Goal: Register for event/course

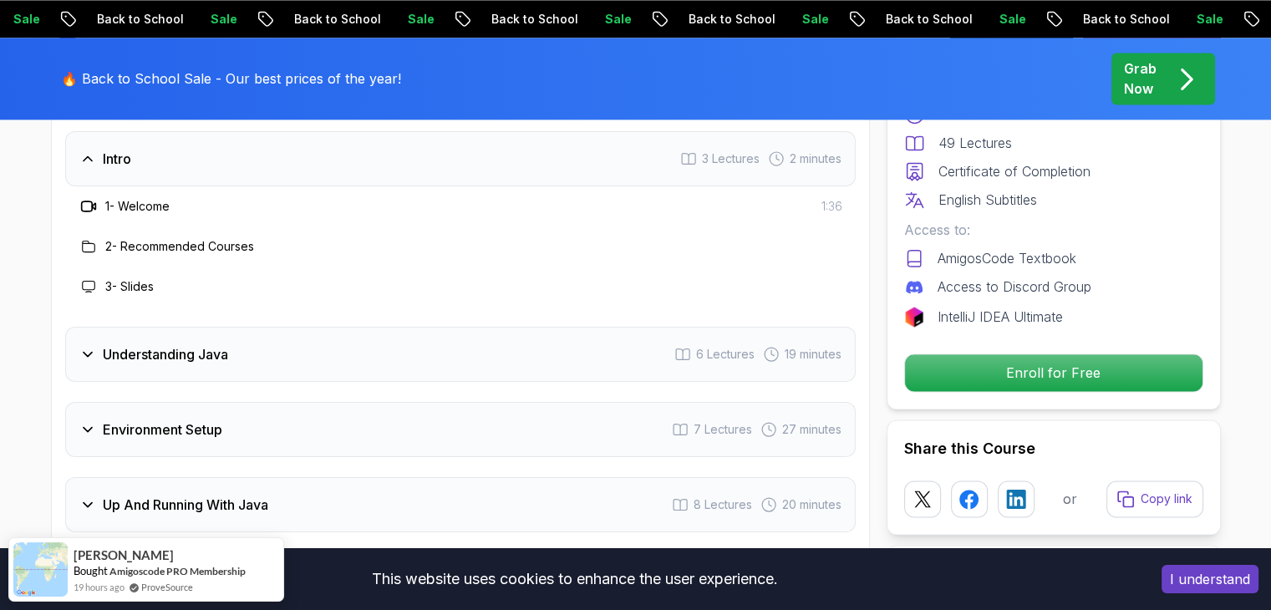
scroll to position [2507, 0]
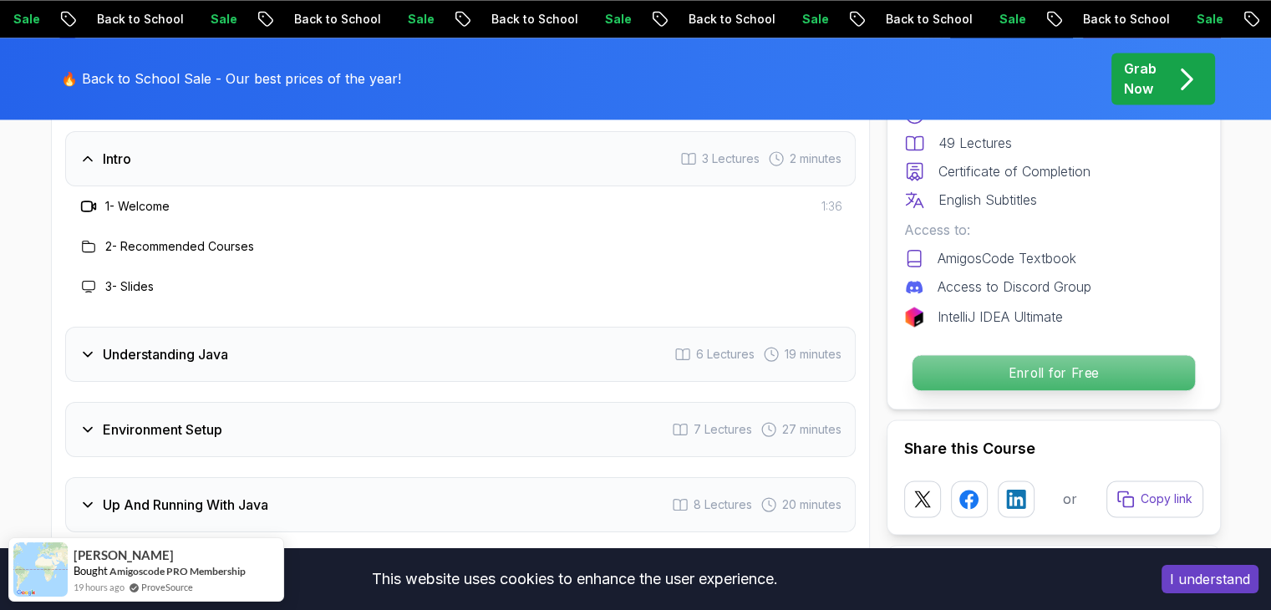
click at [1011, 369] on p "Enroll for Free" at bounding box center [1053, 372] width 282 height 35
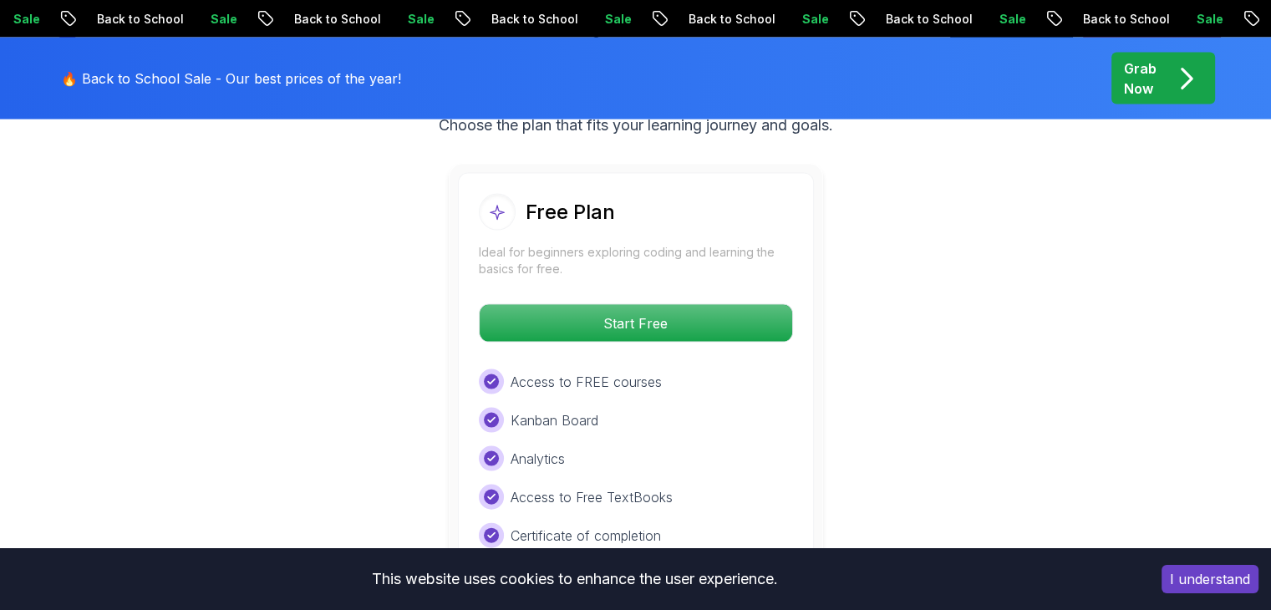
scroll to position [3497, 0]
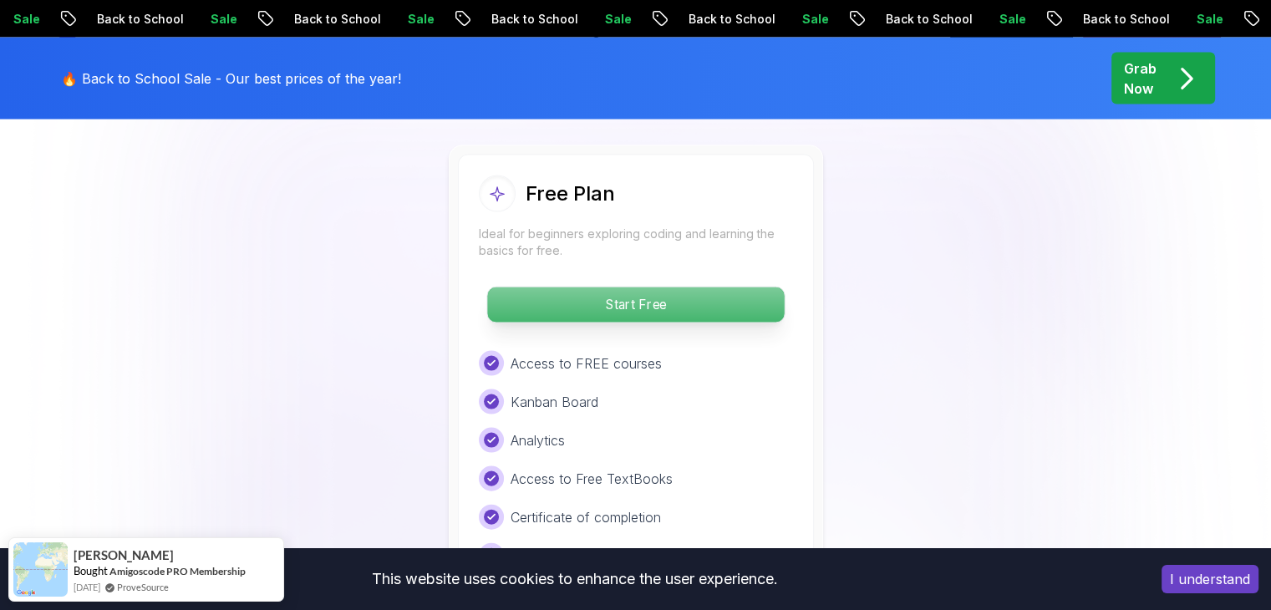
click at [661, 287] on p "Start Free" at bounding box center [635, 304] width 297 height 35
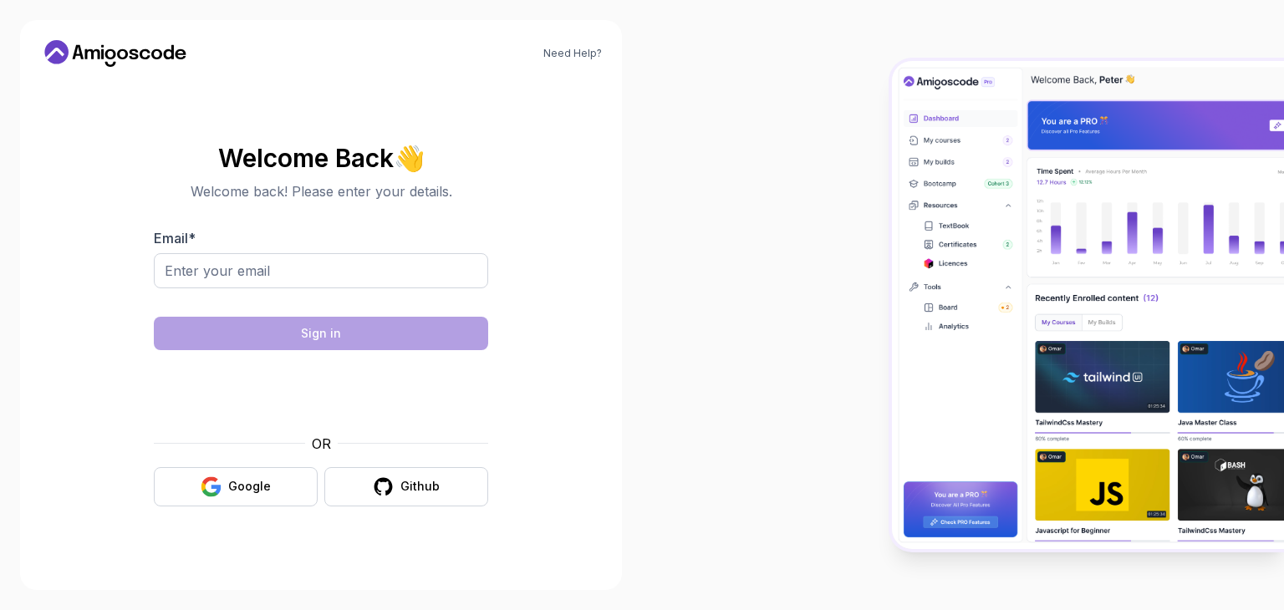
click at [215, 443] on div "OR" at bounding box center [321, 444] width 334 height 20
click at [231, 485] on div "Google" at bounding box center [249, 486] width 43 height 17
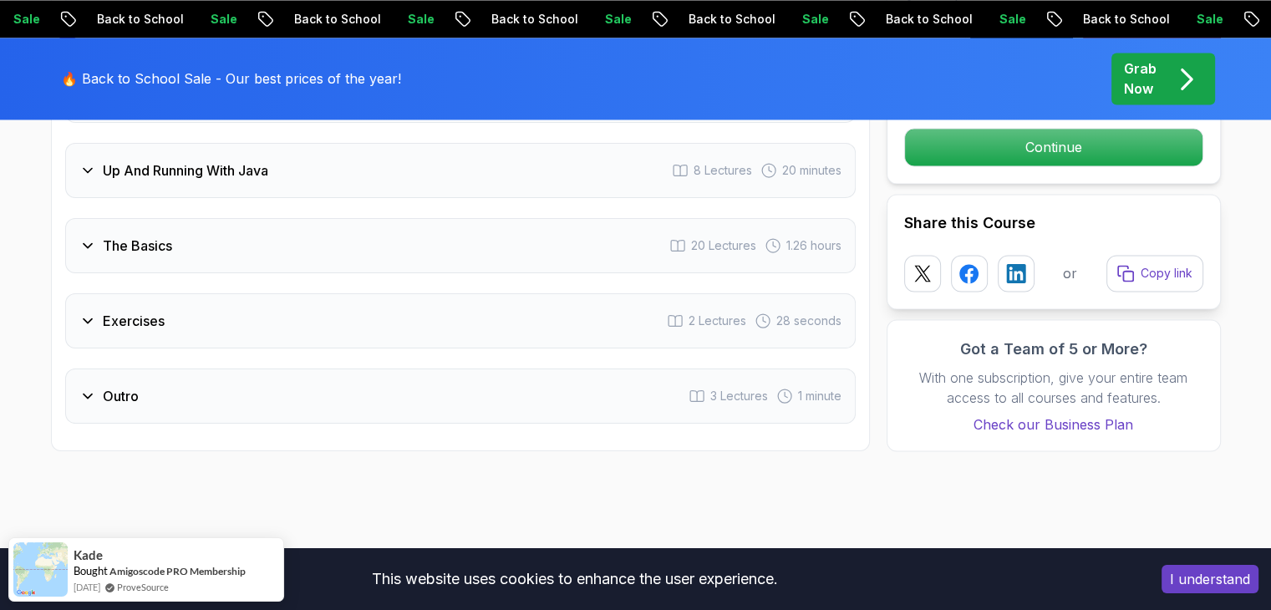
scroll to position [2758, 0]
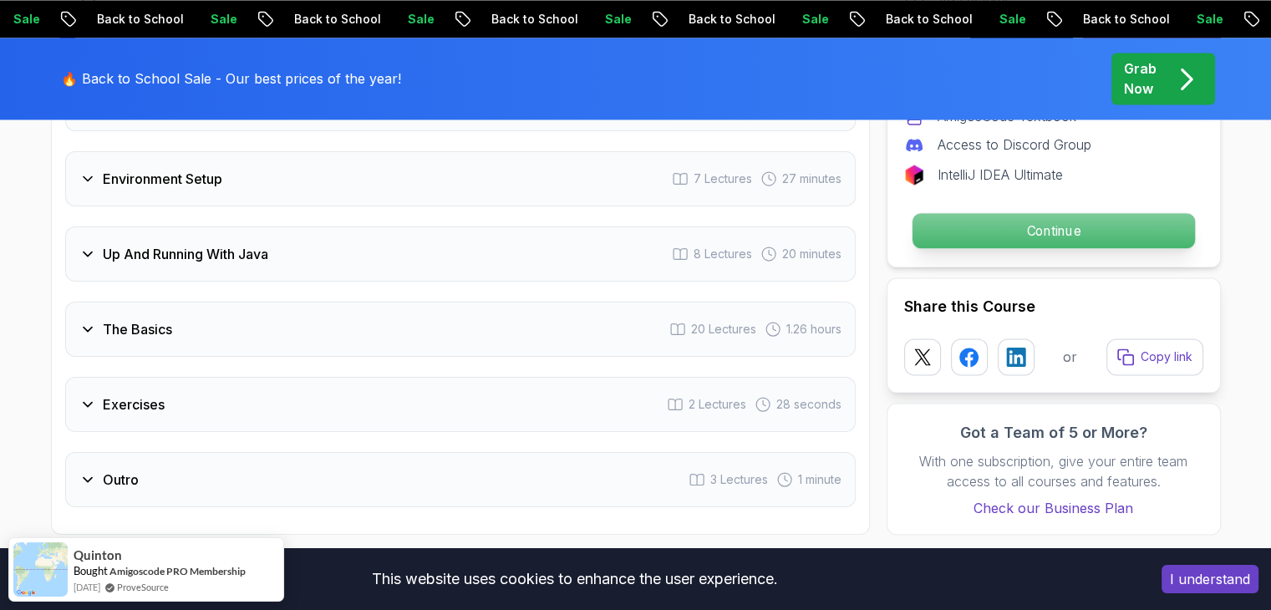
click at [1029, 213] on p "Continue" at bounding box center [1053, 230] width 282 height 35
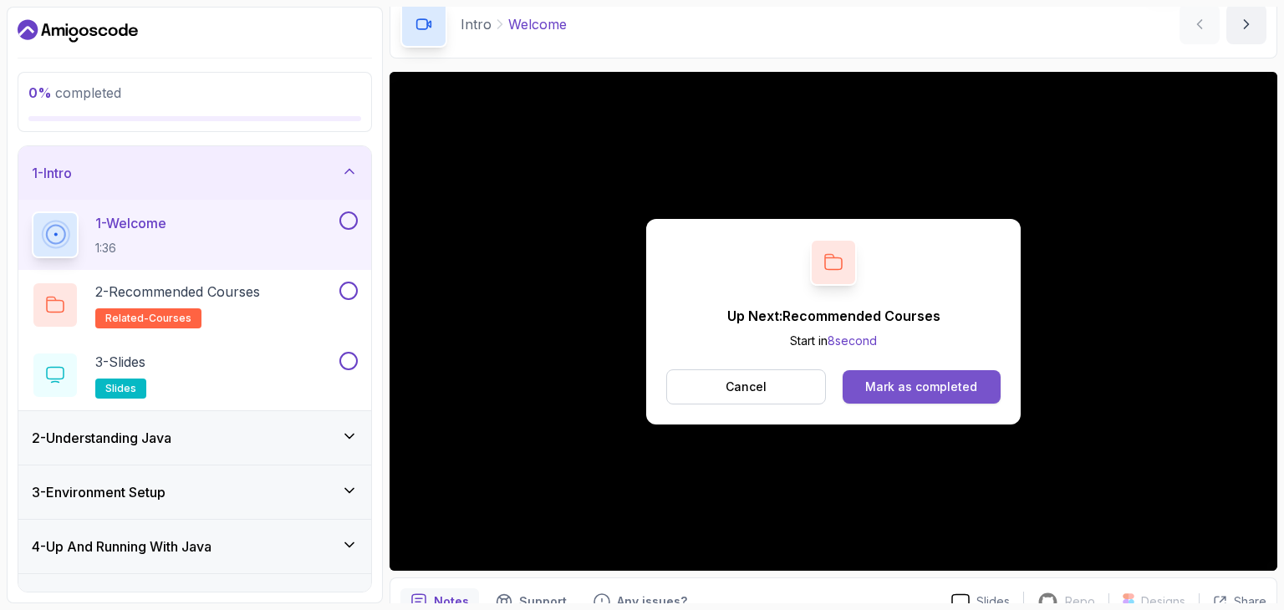
click at [920, 389] on div "Mark as completed" at bounding box center [921, 387] width 112 height 17
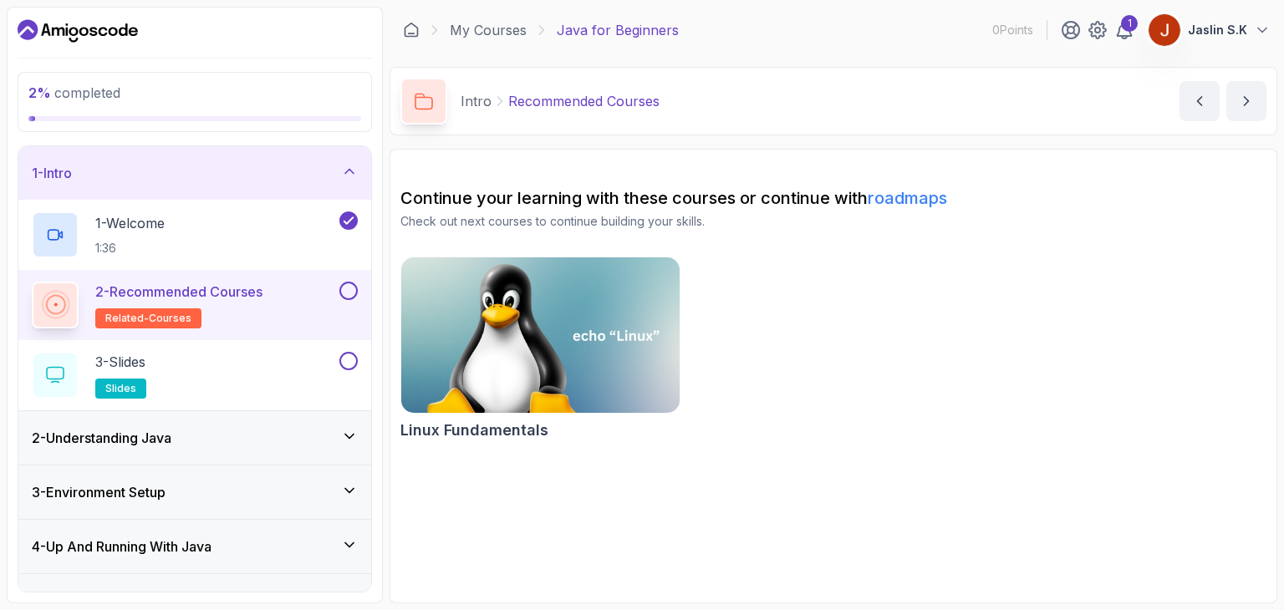
click at [349, 286] on button at bounding box center [348, 291] width 18 height 18
click at [224, 378] on div "3 - Slides slides" at bounding box center [184, 375] width 304 height 47
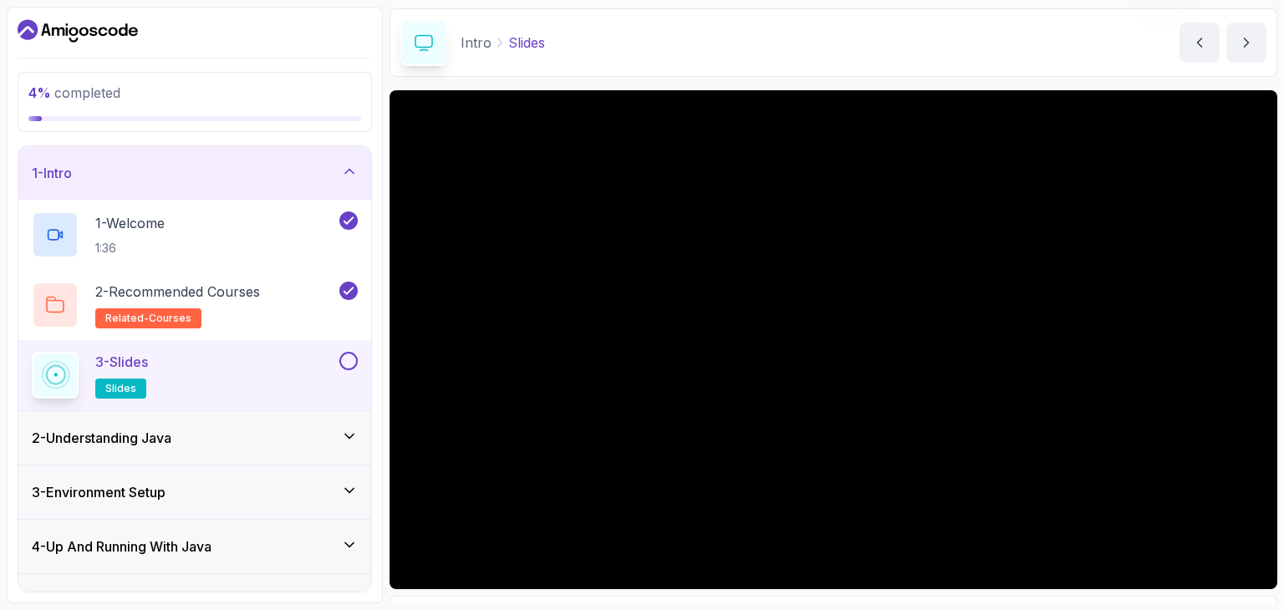
scroll to position [84, 0]
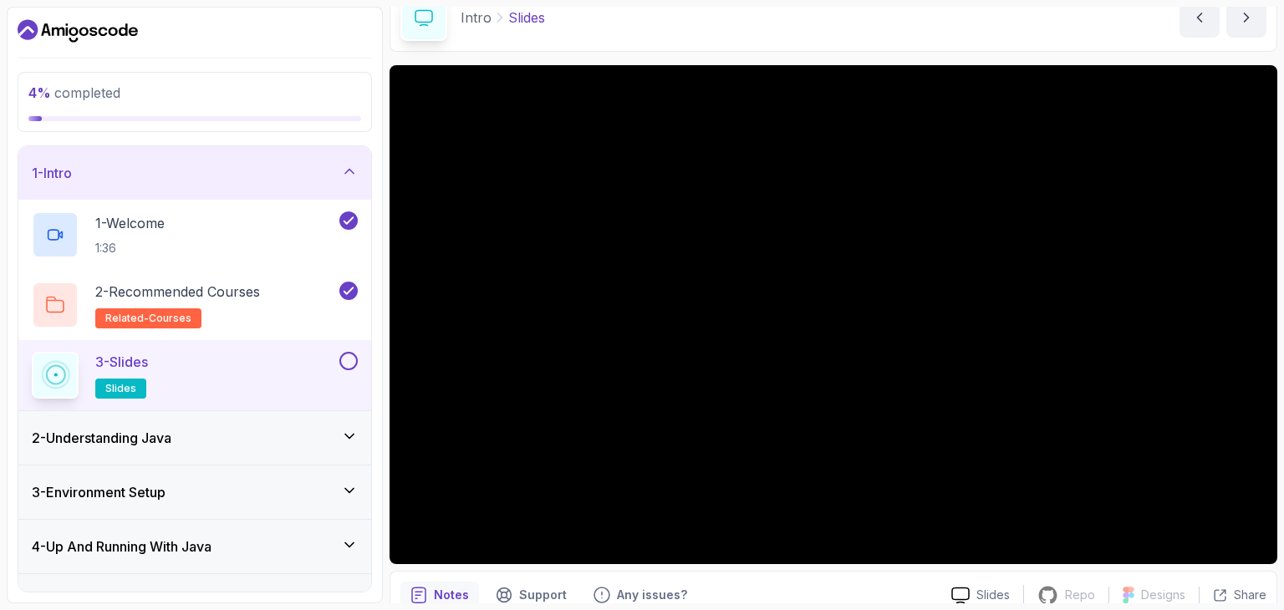
click at [345, 440] on icon at bounding box center [349, 436] width 17 height 17
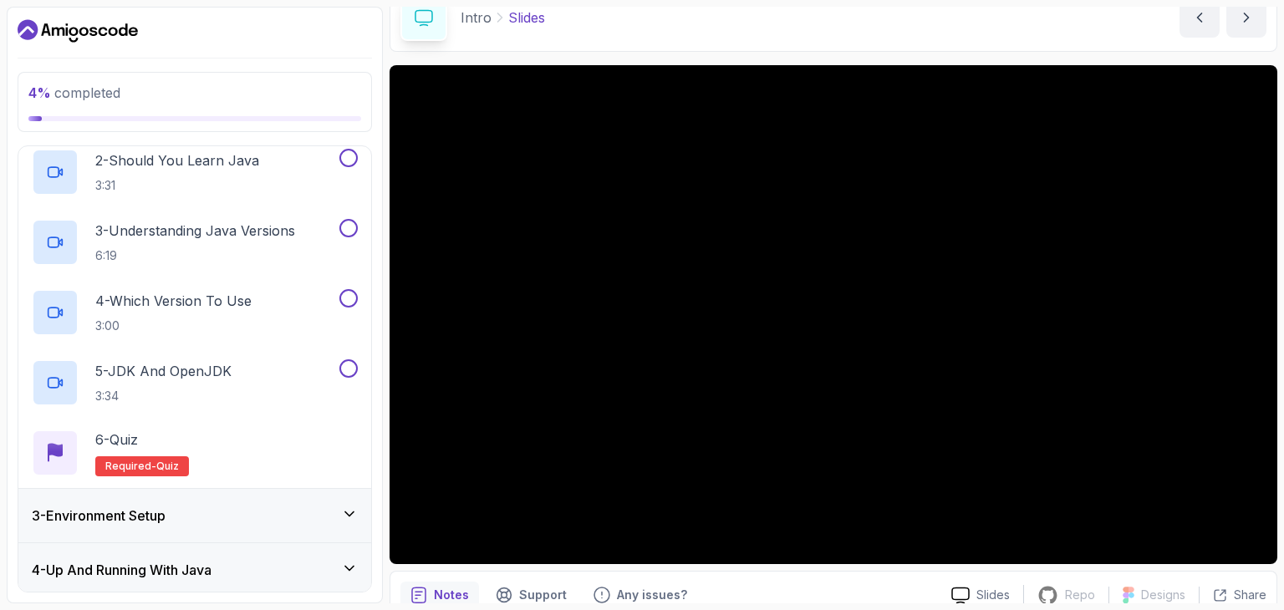
scroll to position [353, 0]
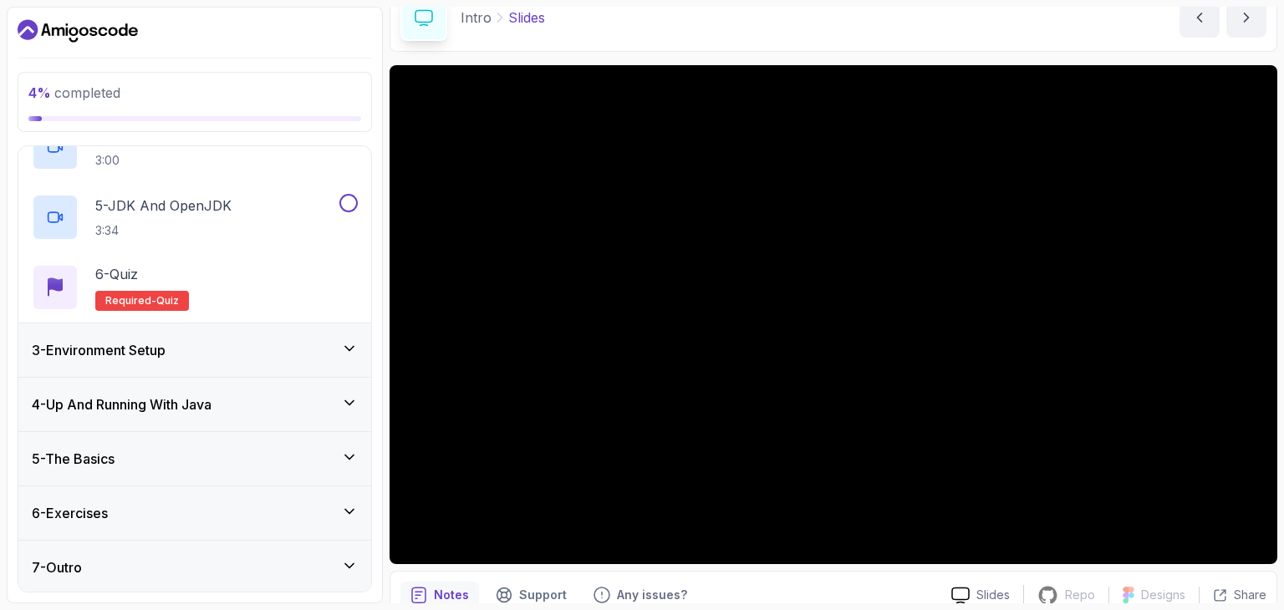
click at [349, 399] on icon at bounding box center [349, 402] width 17 height 17
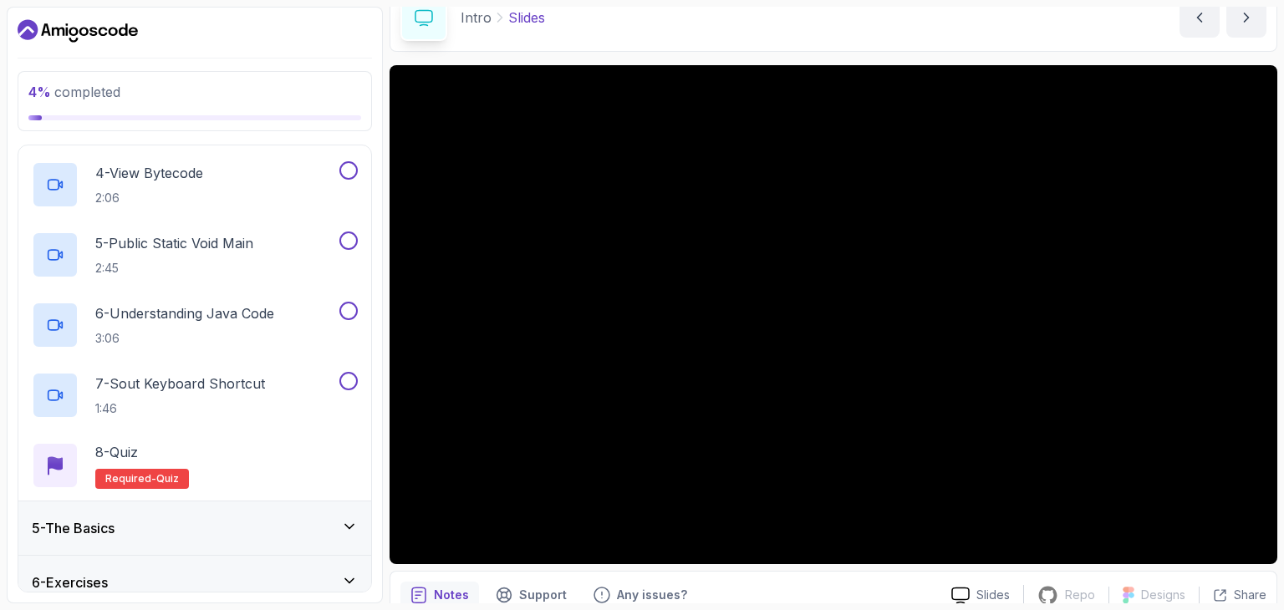
scroll to position [493, 0]
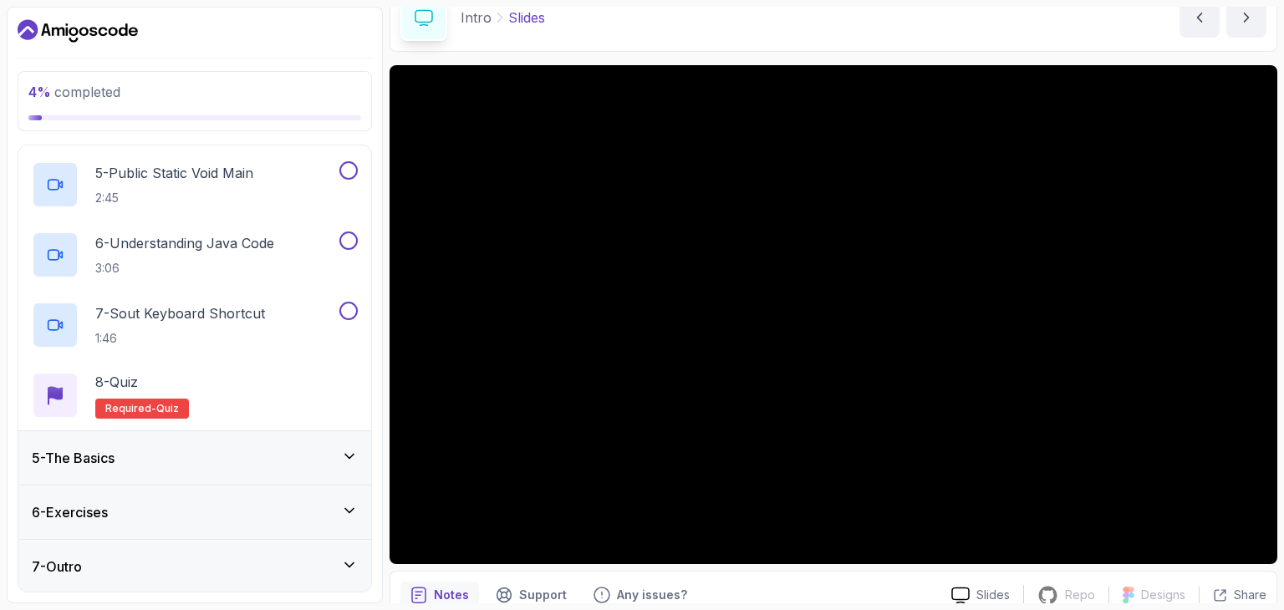
click at [349, 557] on icon at bounding box center [349, 565] width 17 height 17
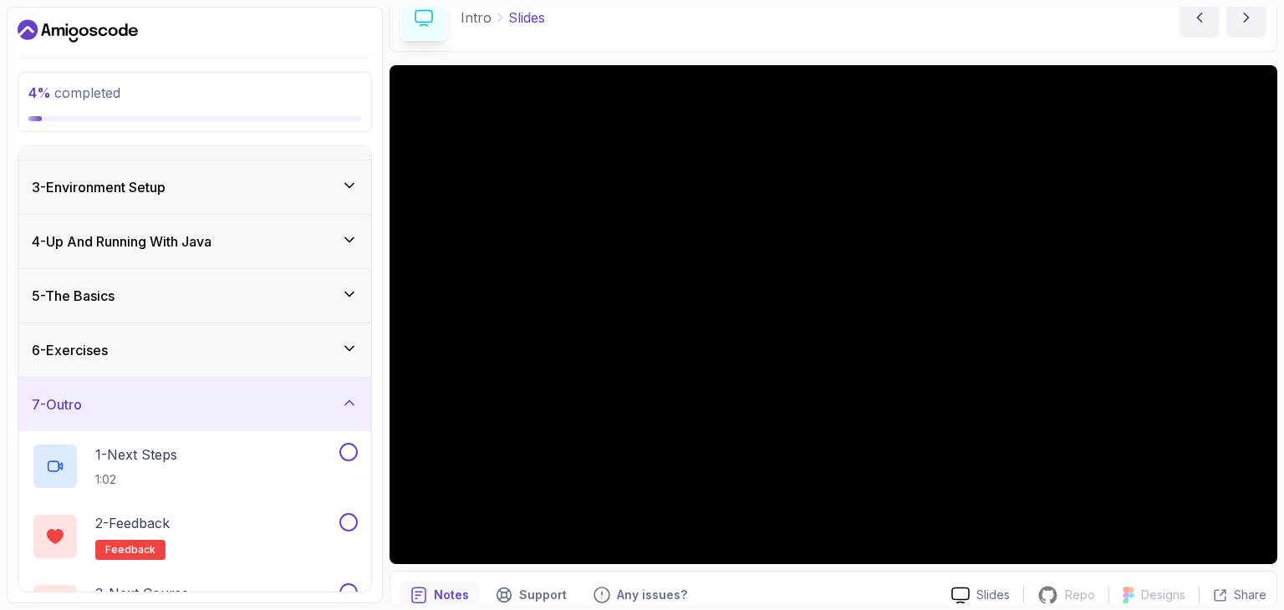
scroll to position [142, 0]
